Goal: Task Accomplishment & Management: Complete application form

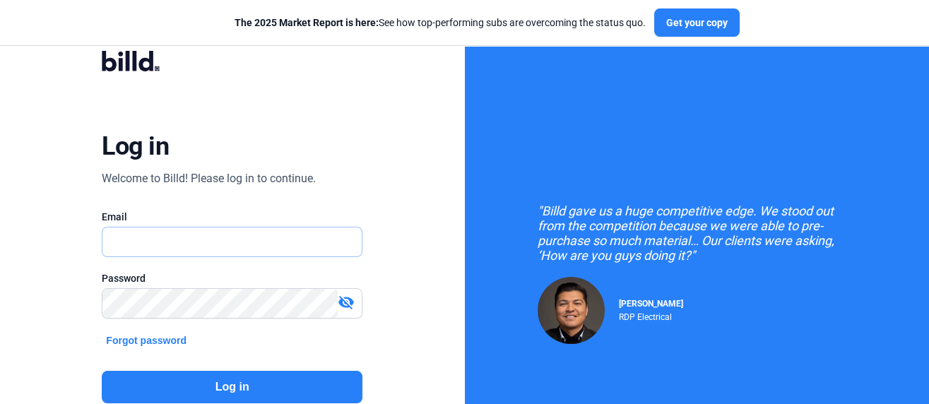
click at [151, 242] on input "text" at bounding box center [231, 242] width 259 height 29
type input "[EMAIL_ADDRESS][DOMAIN_NAME]"
click at [225, 389] on button "Log in" at bounding box center [232, 387] width 261 height 33
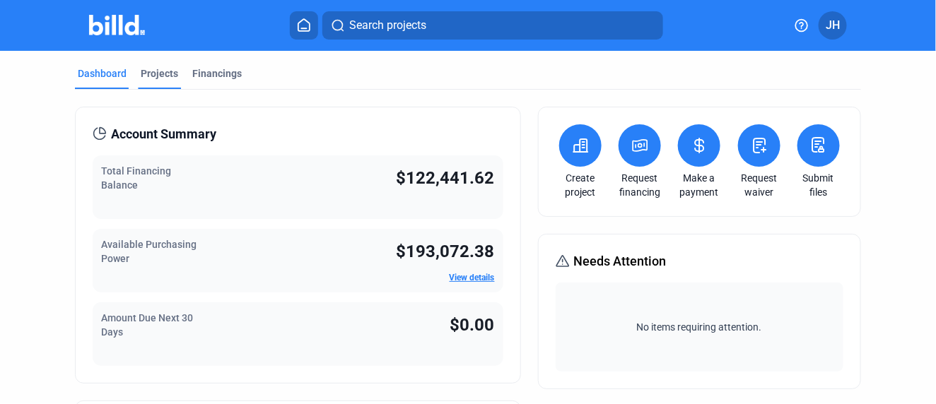
click at [157, 76] on div "Projects" at bounding box center [159, 73] width 37 height 14
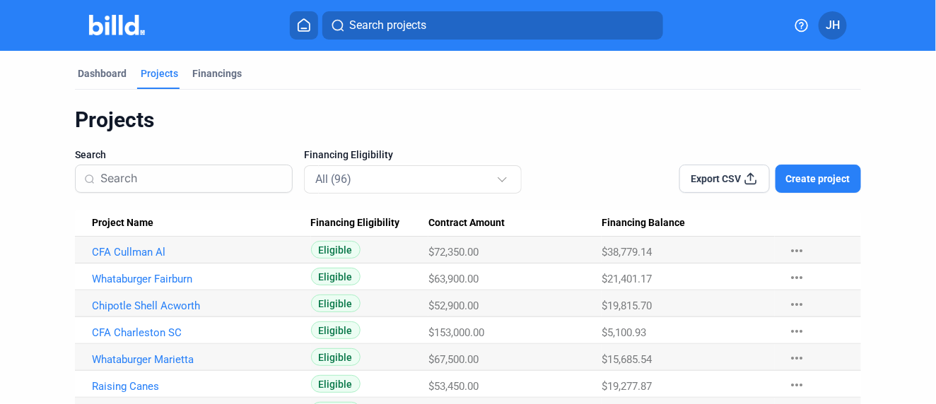
click at [372, 25] on span "Search projects" at bounding box center [387, 25] width 77 height 17
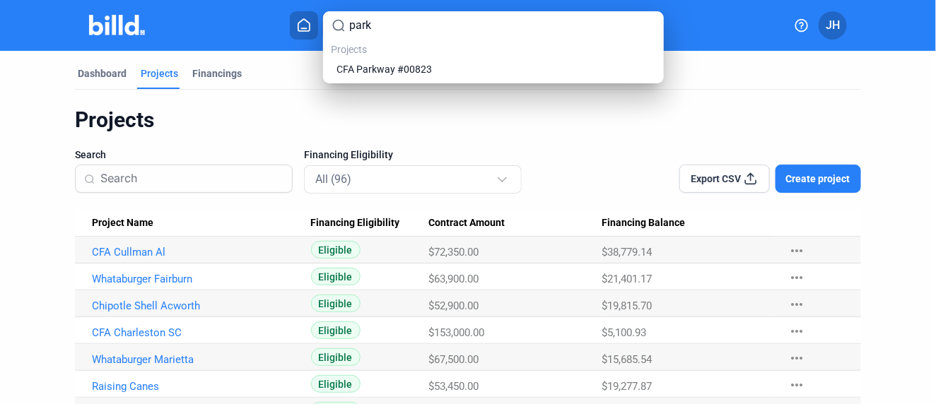
type input "park"
click at [823, 179] on div at bounding box center [468, 202] width 936 height 404
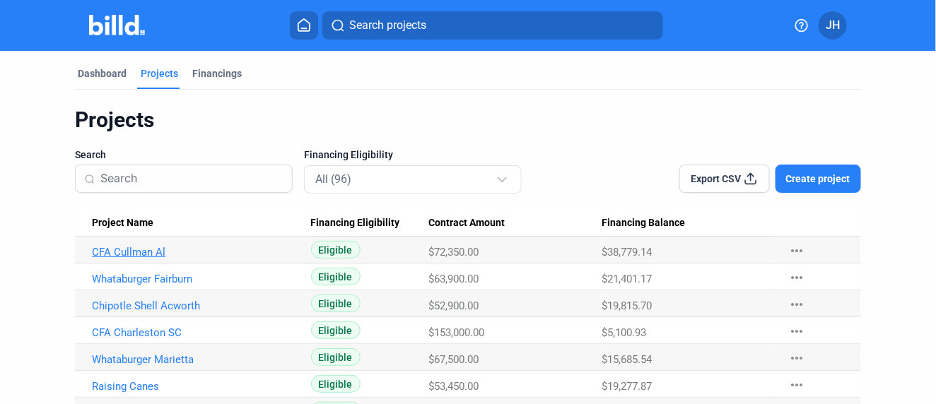
click at [125, 251] on link "CFA Cullman Al" at bounding box center [196, 252] width 208 height 13
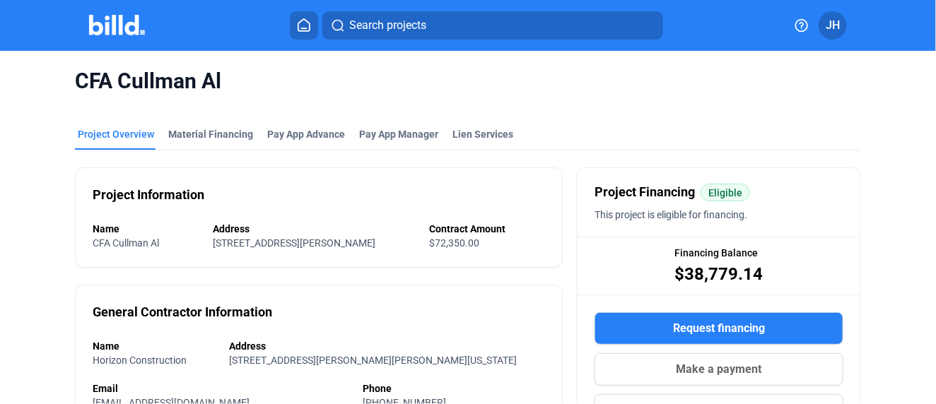
click at [307, 24] on icon at bounding box center [304, 24] width 14 height 13
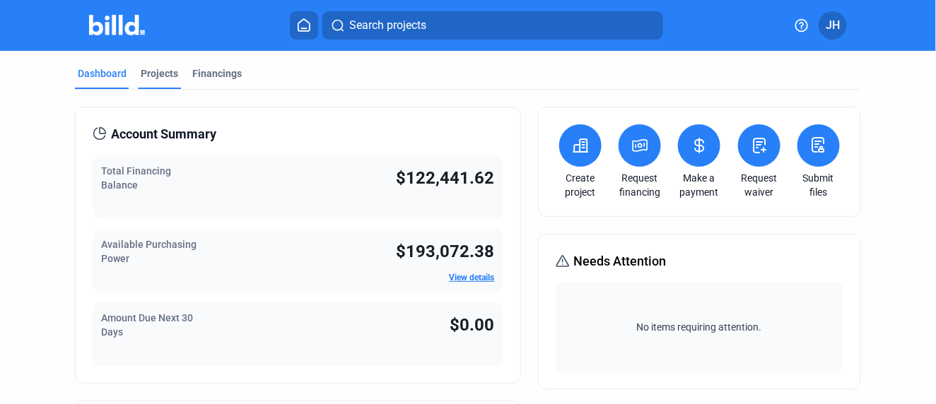
click at [159, 73] on div "Projects" at bounding box center [159, 73] width 37 height 14
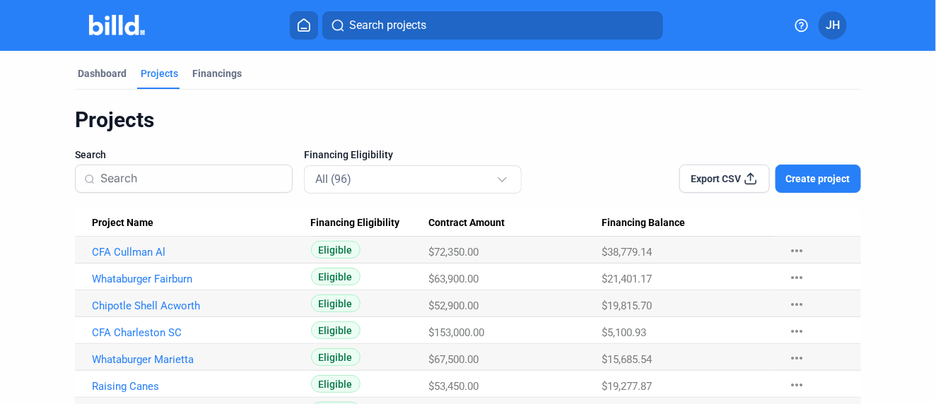
click at [814, 175] on span "Create project" at bounding box center [818, 179] width 64 height 14
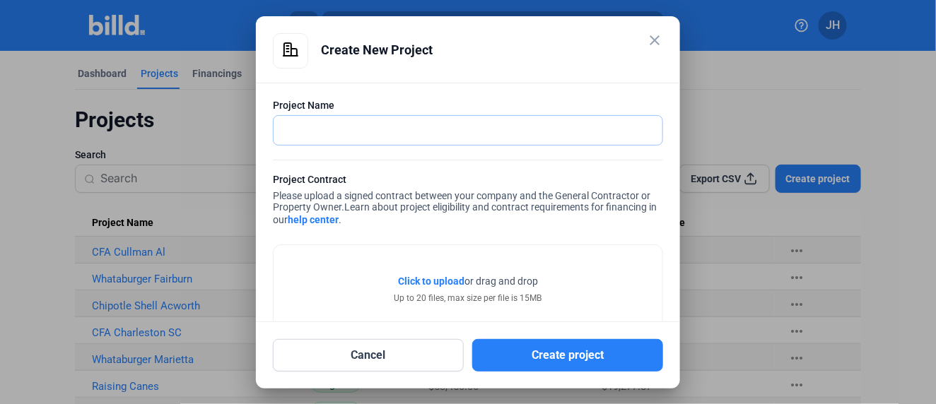
click at [302, 130] on input "text" at bounding box center [459, 130] width 373 height 29
type input "[STREET_ADDRESS]"
click at [430, 281] on span "Click to upload" at bounding box center [431, 281] width 66 height 11
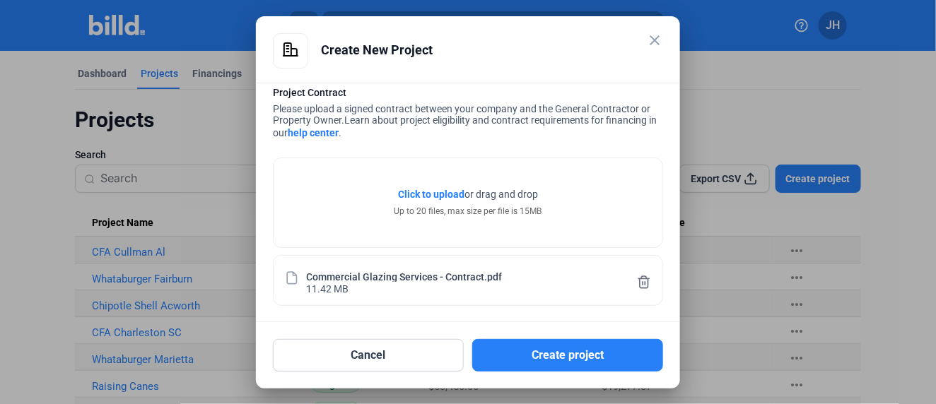
scroll to position [88, 0]
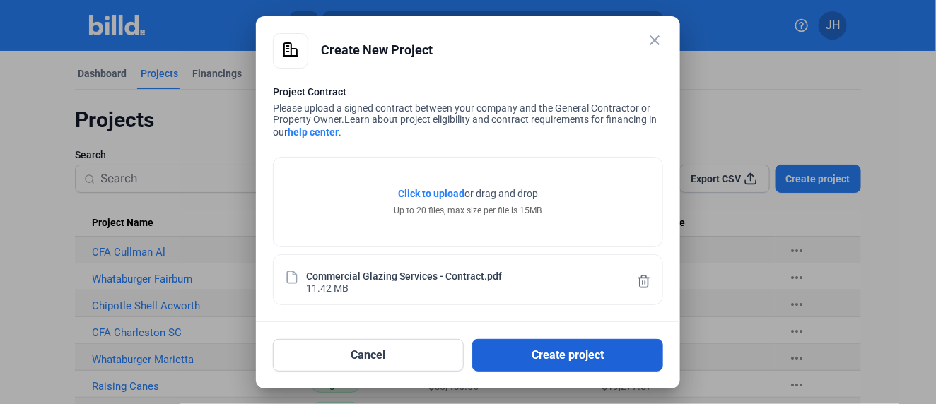
click at [575, 358] on button "Create project" at bounding box center [567, 355] width 191 height 33
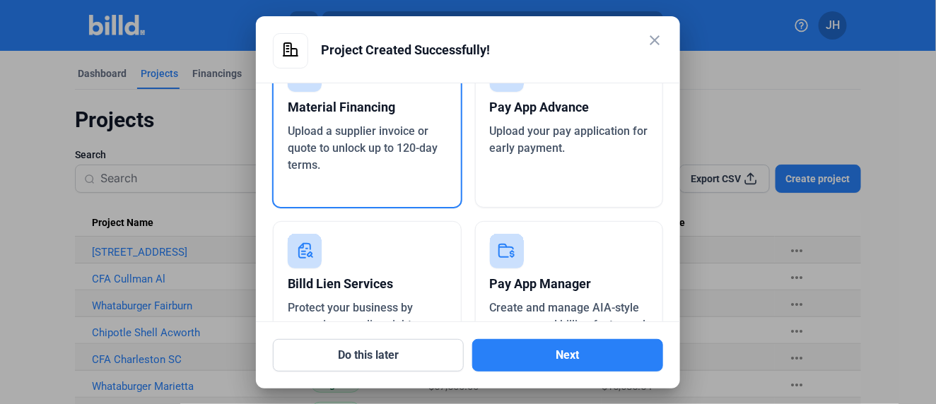
scroll to position [0, 0]
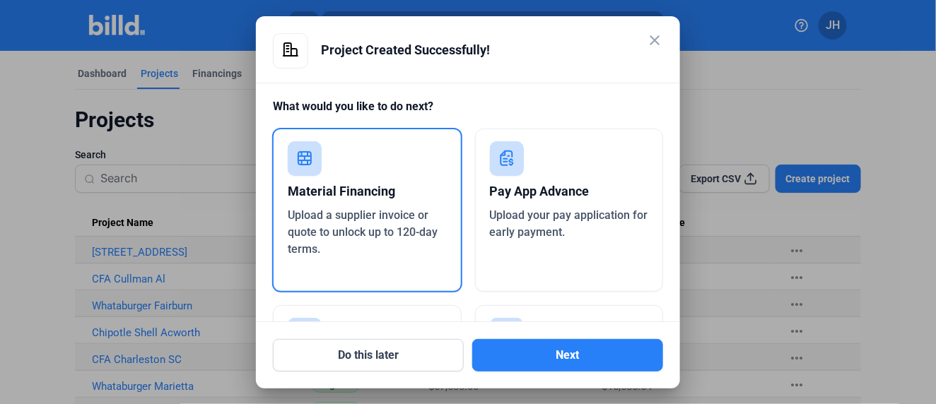
click at [353, 188] on div "Material Financing" at bounding box center [367, 191] width 159 height 31
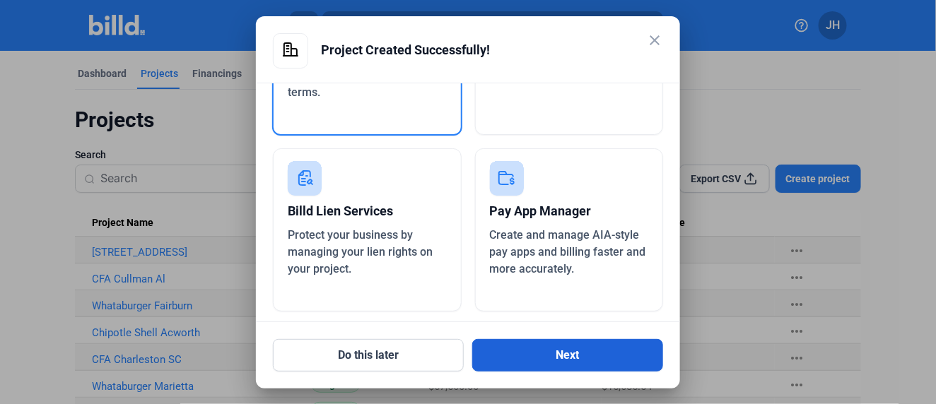
click at [564, 352] on button "Next" at bounding box center [567, 355] width 191 height 33
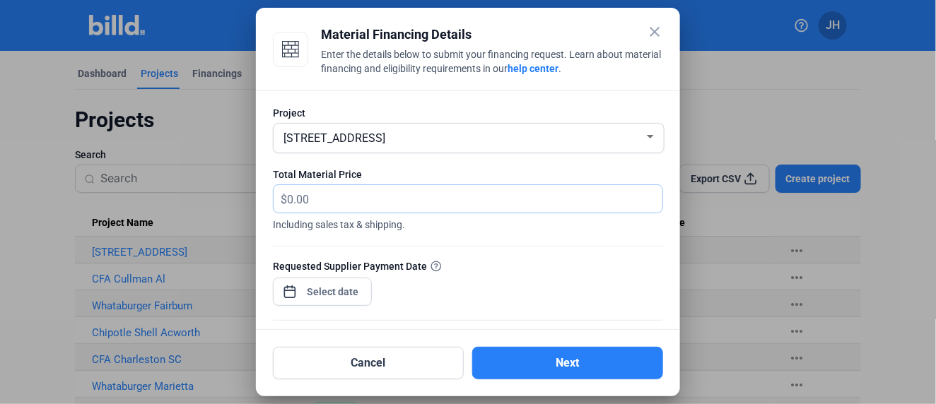
drag, startPoint x: 315, startPoint y: 199, endPoint x: 240, endPoint y: 195, distance: 75.7
click at [240, 195] on div "close Material Financing Details Enter the details below to submit your financi…" at bounding box center [468, 202] width 936 height 404
type input "3,858.78"
click at [337, 291] on div "close Material Financing Details Enter the details below to submit your financi…" at bounding box center [468, 202] width 936 height 404
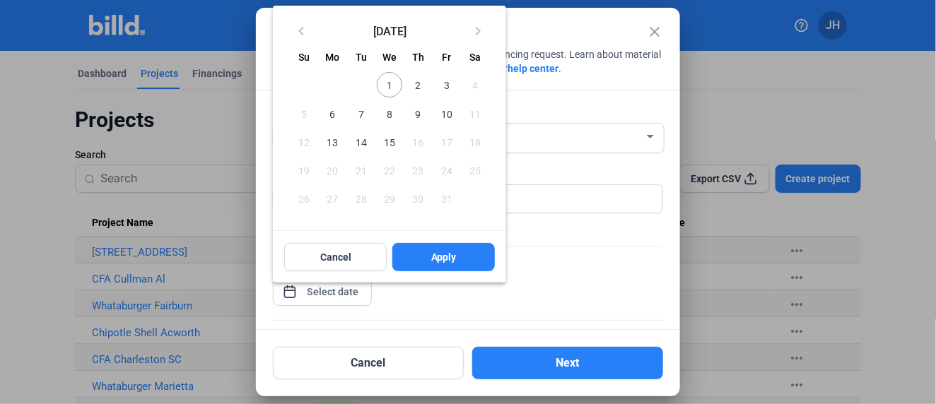
click at [387, 140] on span "15" at bounding box center [389, 141] width 25 height 25
click at [453, 252] on span "Apply" at bounding box center [443, 257] width 25 height 14
type input "[DATE]"
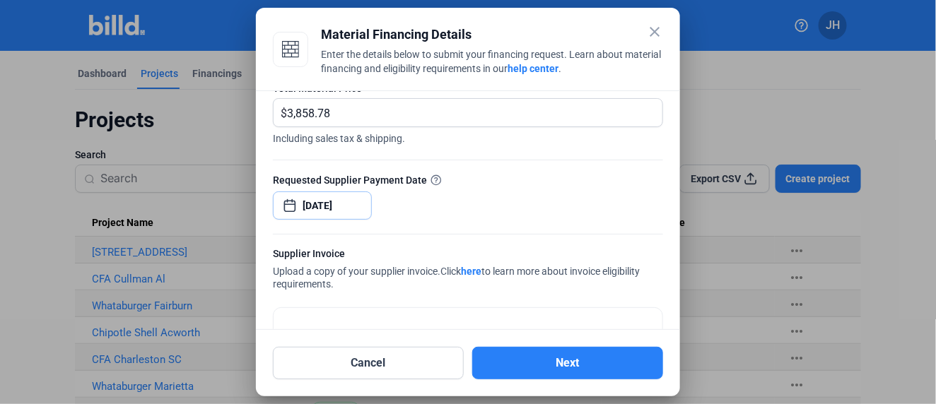
scroll to position [175, 0]
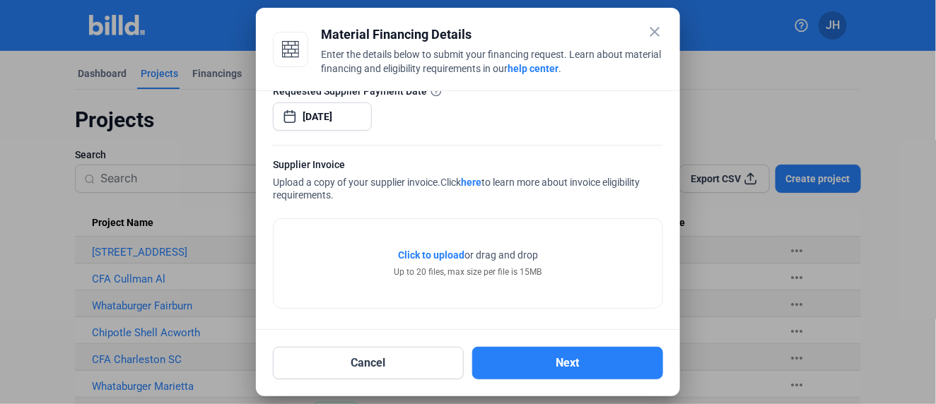
click at [444, 252] on span "Click to upload" at bounding box center [431, 254] width 66 height 11
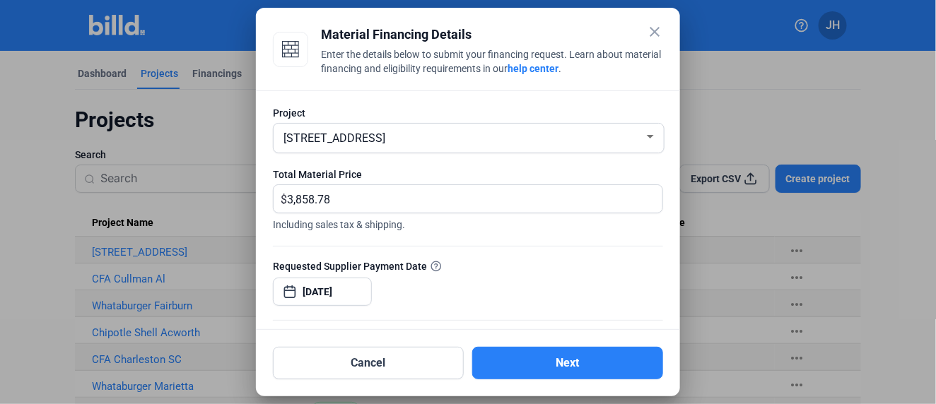
scroll to position [228, 0]
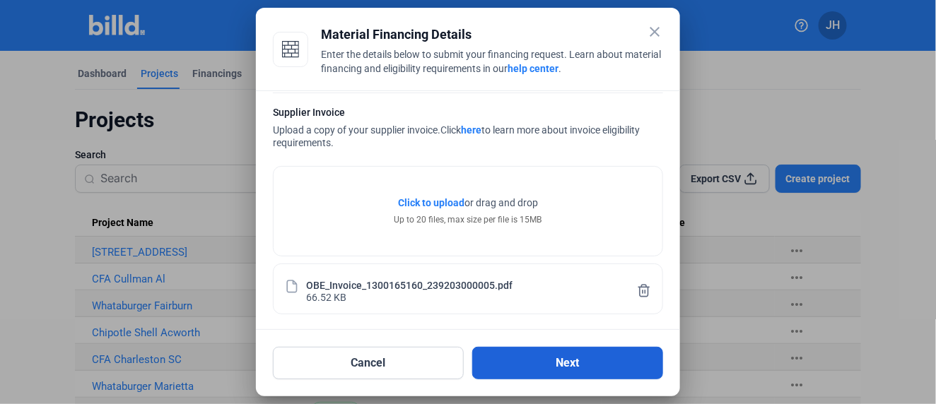
click at [575, 361] on button "Next" at bounding box center [567, 363] width 191 height 33
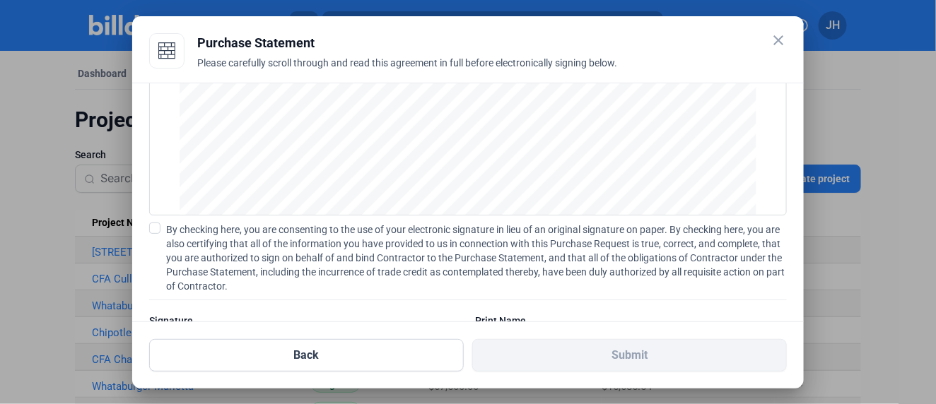
scroll to position [204, 0]
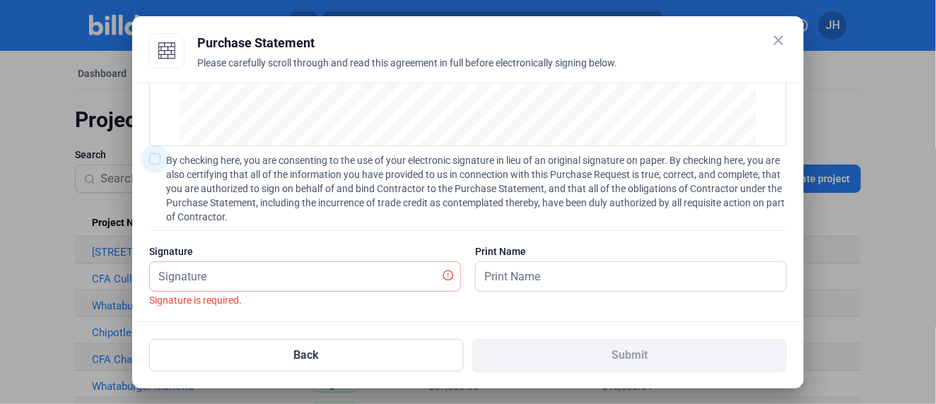
click at [157, 156] on span at bounding box center [154, 158] width 11 height 11
click at [0, 0] on input "By checking here, you are consenting to the use of your electronic signature in…" at bounding box center [0, 0] width 0 height 0
click at [218, 282] on input "text" at bounding box center [305, 276] width 310 height 29
type input "[PERSON_NAME]"
click at [531, 267] on input "text" at bounding box center [631, 276] width 310 height 29
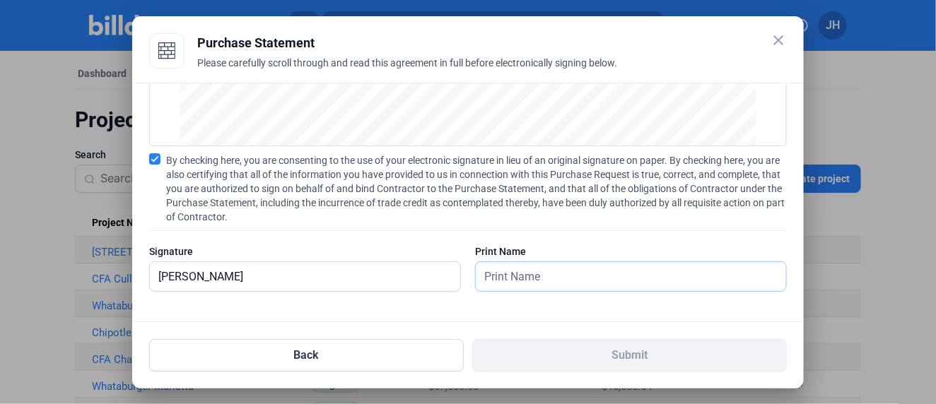
type input "[PERSON_NAME]"
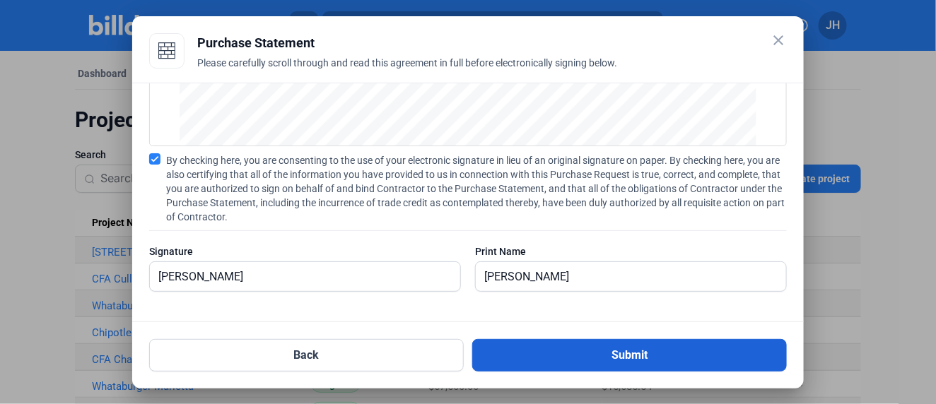
click at [651, 356] on button "Submit" at bounding box center [629, 355] width 314 height 33
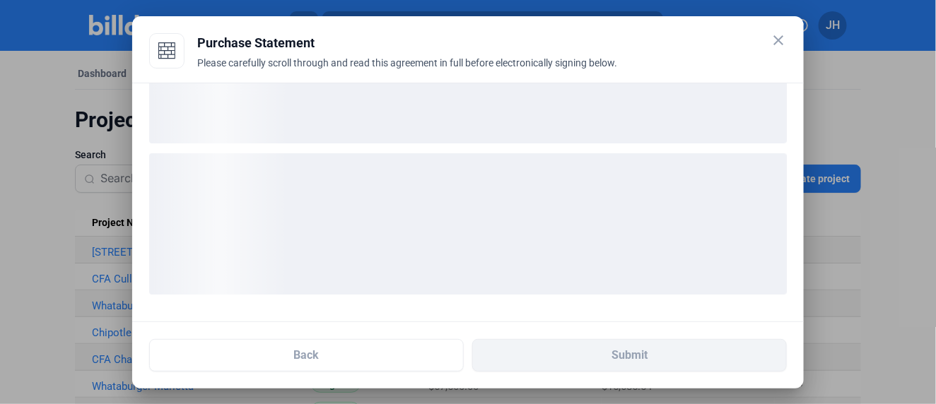
scroll to position [95, 0]
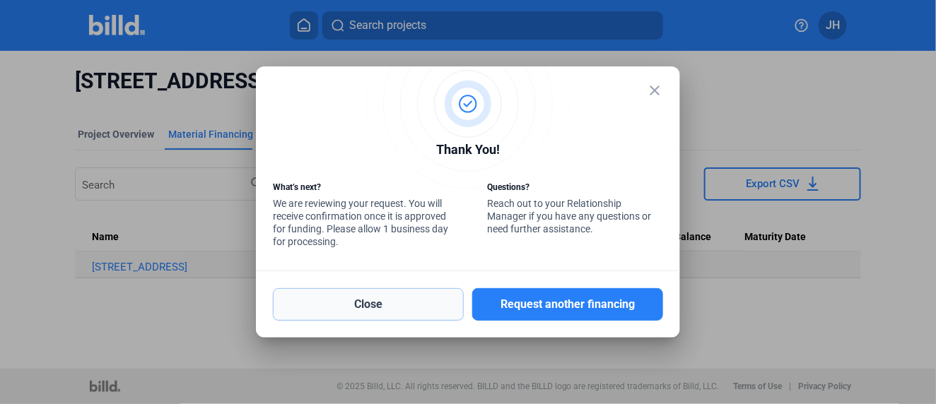
click at [389, 297] on button "Close" at bounding box center [368, 304] width 191 height 33
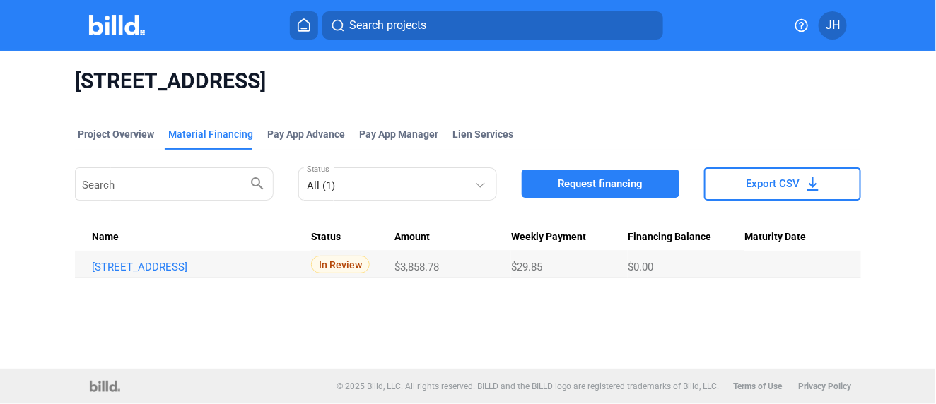
click at [309, 21] on icon at bounding box center [304, 24] width 14 height 13
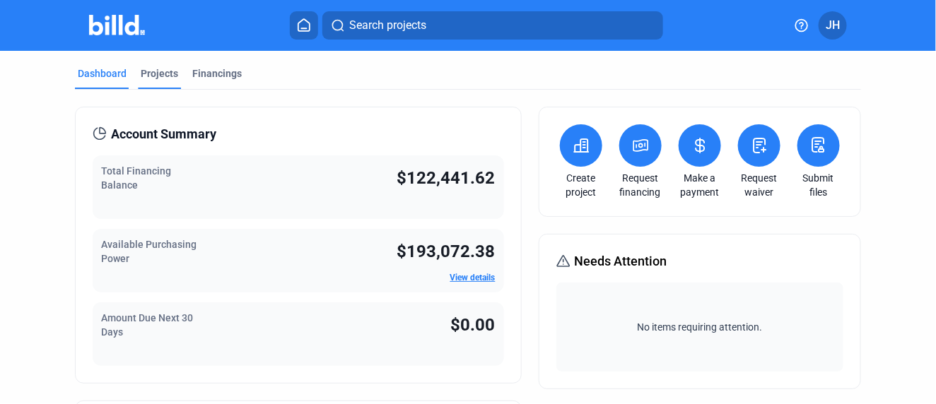
click at [153, 72] on div "Projects" at bounding box center [159, 73] width 37 height 14
